Goal: Task Accomplishment & Management: Manage account settings

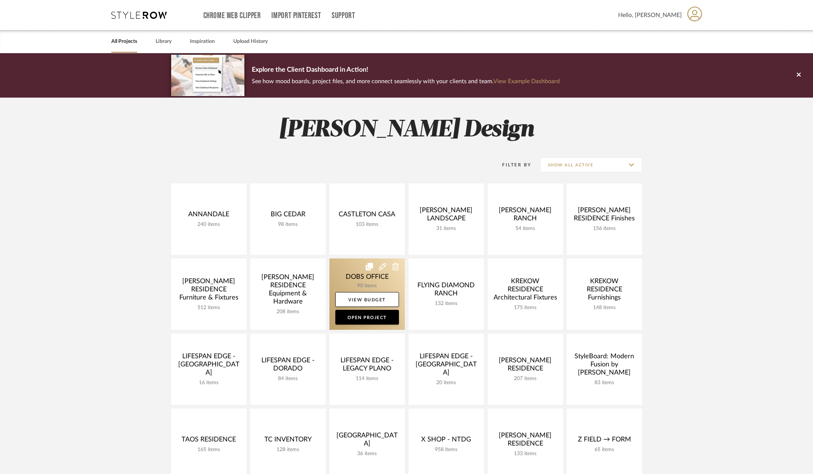
click at [347, 276] on link at bounding box center [366, 293] width 75 height 71
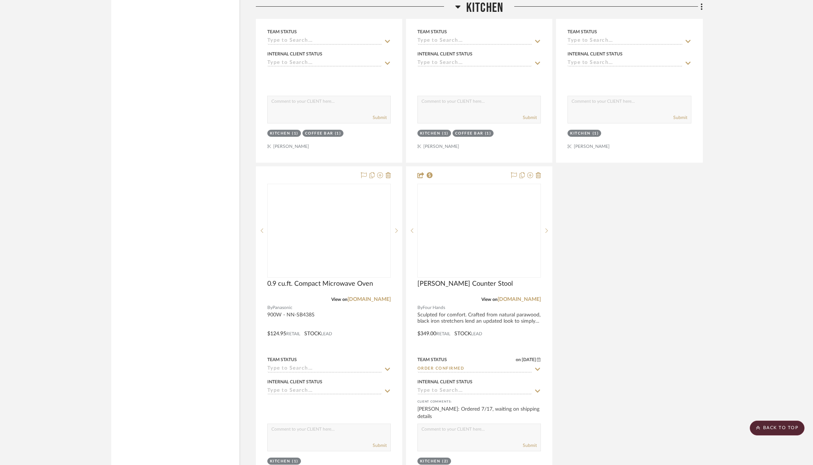
scroll to position [3936, 0]
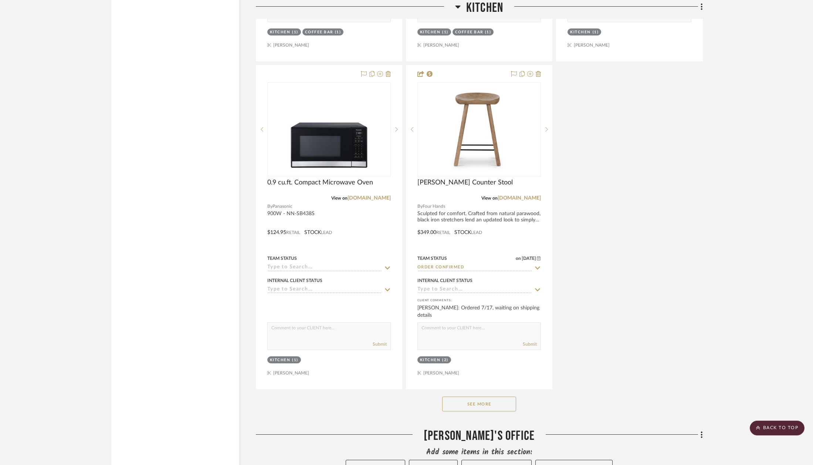
click at [457, 389] on div "See More" at bounding box center [479, 404] width 447 height 30
click at [458, 397] on button "See More" at bounding box center [479, 404] width 74 height 15
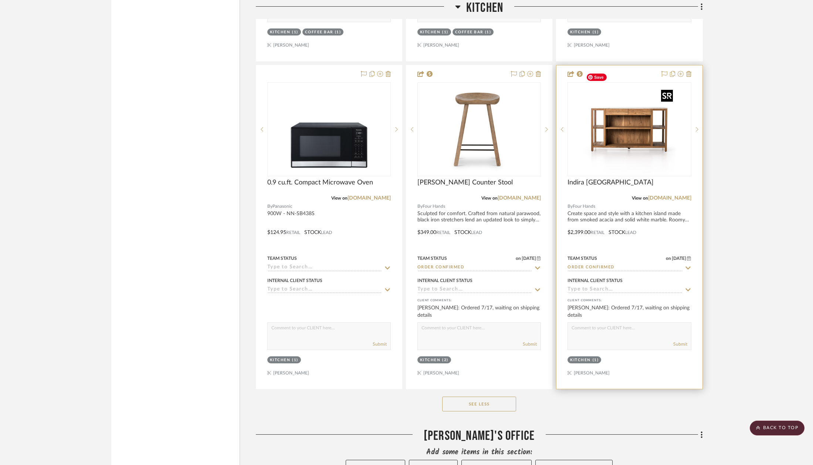
click at [0, 0] on img at bounding box center [0, 0] width 0 height 0
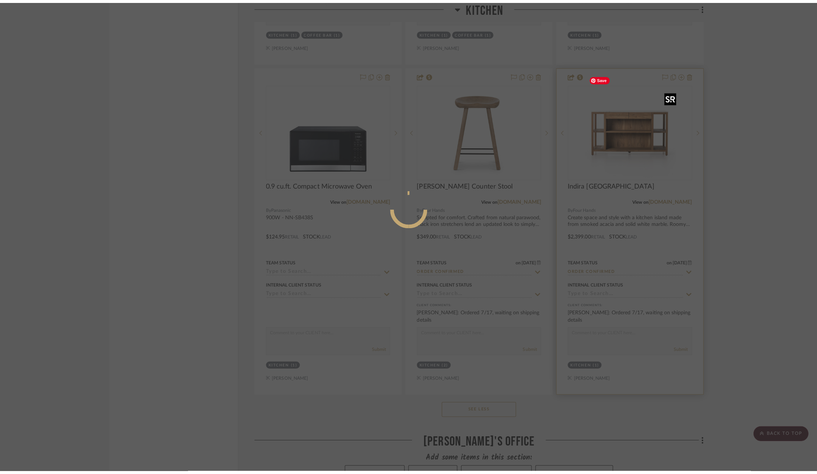
scroll to position [0, 0]
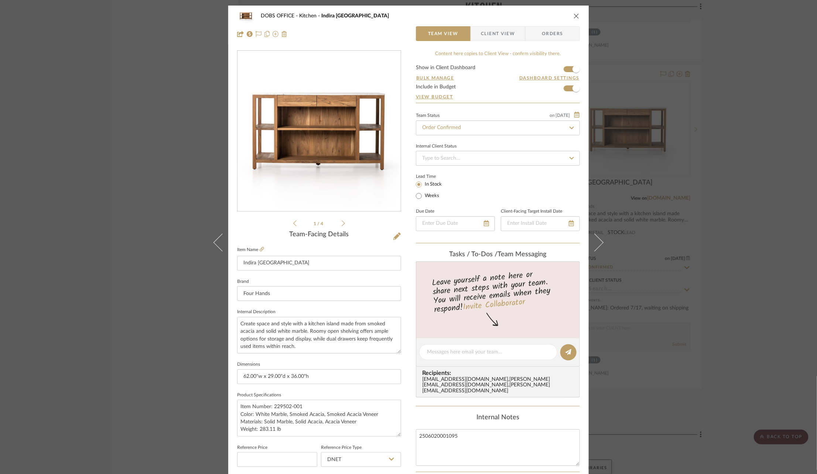
click at [570, 123] on fa-icon at bounding box center [572, 127] width 11 height 9
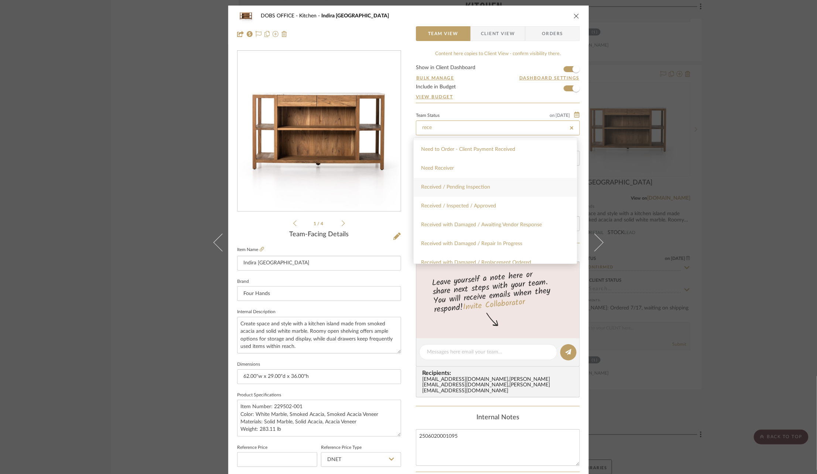
scroll to position [24, 0]
type input "rece"
click at [518, 216] on span "Received with Damaged / Awaiting Vendor Response" at bounding box center [481, 217] width 121 height 5
type input "[DATE]"
type input "Received with Damaged / Awaiting Vendor Response"
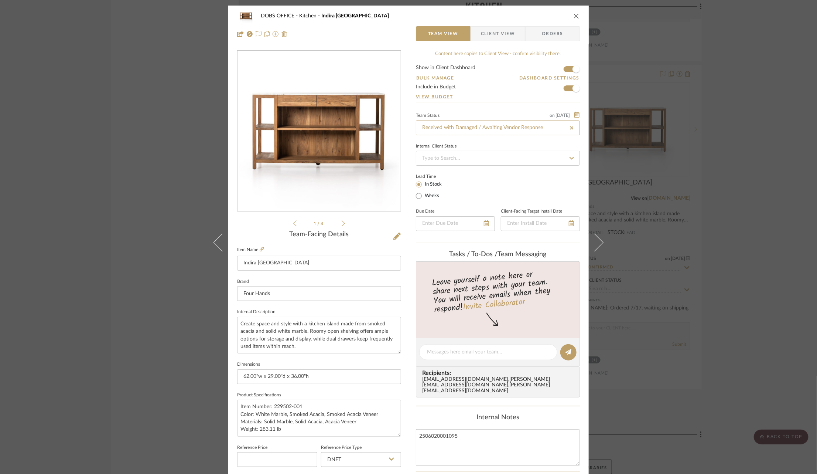
type input "[DATE]"
type input "Received with Damaged / Awaiting Vendor Response"
click at [495, 33] on span "Client View" at bounding box center [498, 33] width 34 height 15
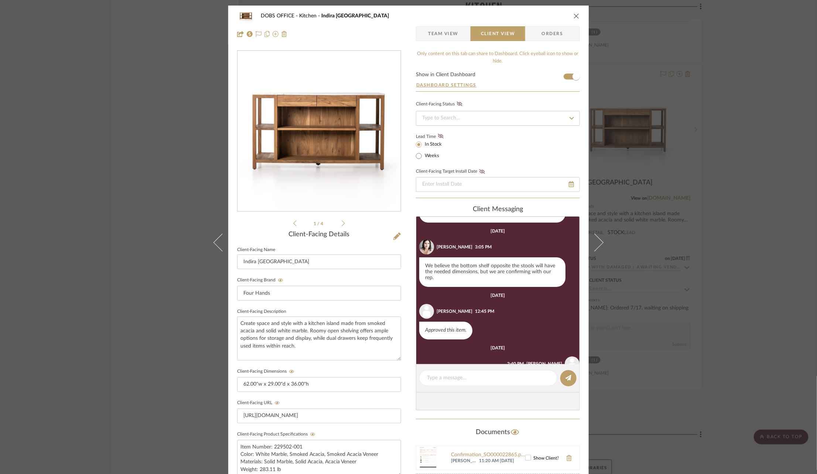
scroll to position [95, 0]
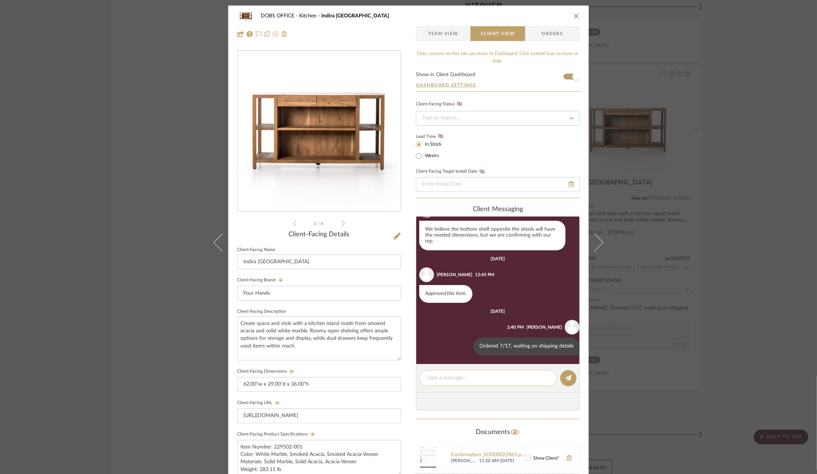
click at [461, 370] on div at bounding box center [488, 378] width 138 height 16
click at [458, 375] on textarea at bounding box center [488, 378] width 123 height 8
drag, startPoint x: 514, startPoint y: 379, endPoint x: 446, endPoint y: 379, distance: 68.4
click at [446, 379] on textarea "Received, need to replace countertop" at bounding box center [488, 378] width 123 height 8
drag, startPoint x: 474, startPoint y: 377, endPoint x: 457, endPoint y: 377, distance: 17.0
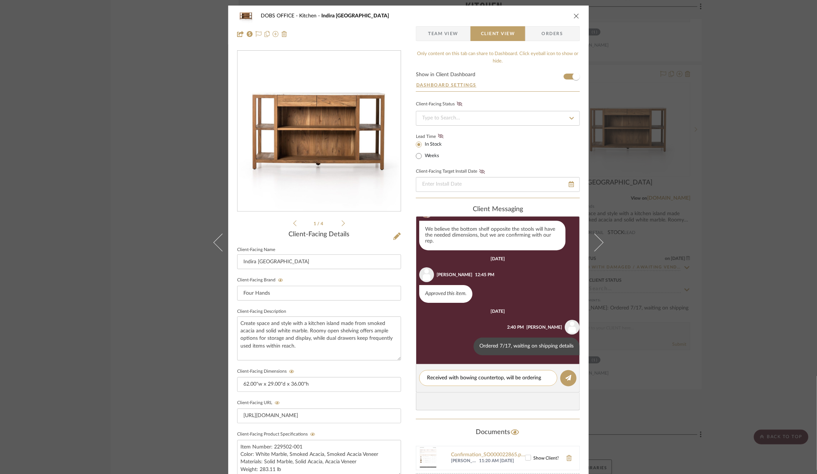
click at [457, 377] on textarea "Received with bowing countertop, will be ordering" at bounding box center [488, 378] width 123 height 8
click at [541, 378] on textarea "Received with warped countertop, will be ordering" at bounding box center [488, 378] width 123 height 8
type textarea "Received with warped countertop, will be replacing at least the stone top."
click at [567, 378] on icon at bounding box center [569, 378] width 6 height 6
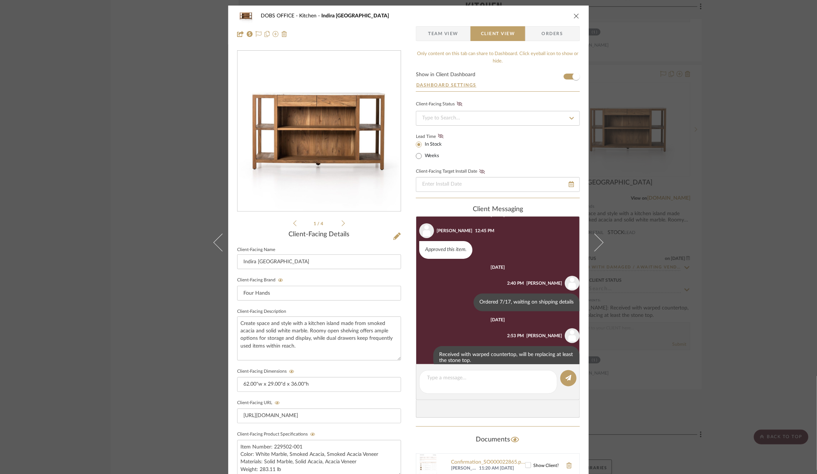
scroll to position [153, 0]
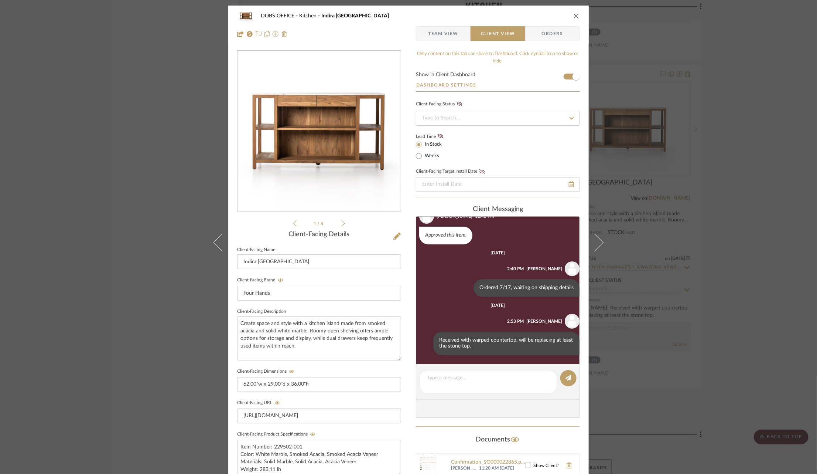
click at [450, 31] on span "Team View" at bounding box center [443, 33] width 30 height 15
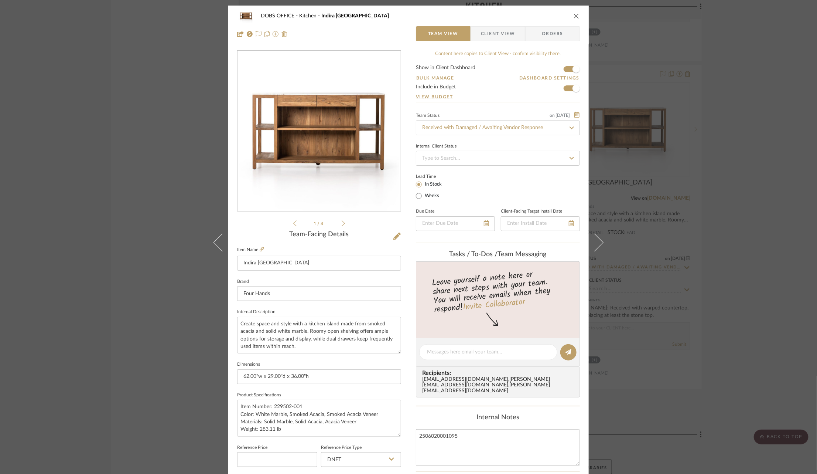
click at [665, 213] on div "DOBS OFFICE Kitchen Indira Kitchen Island Team View Client View Orders 1 / 4 Te…" at bounding box center [408, 237] width 817 height 474
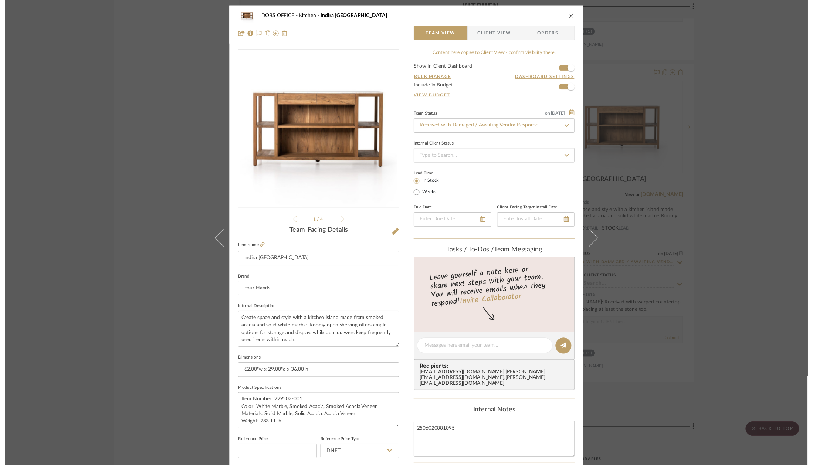
scroll to position [3936, 0]
